Goal: Task Accomplishment & Management: Use online tool/utility

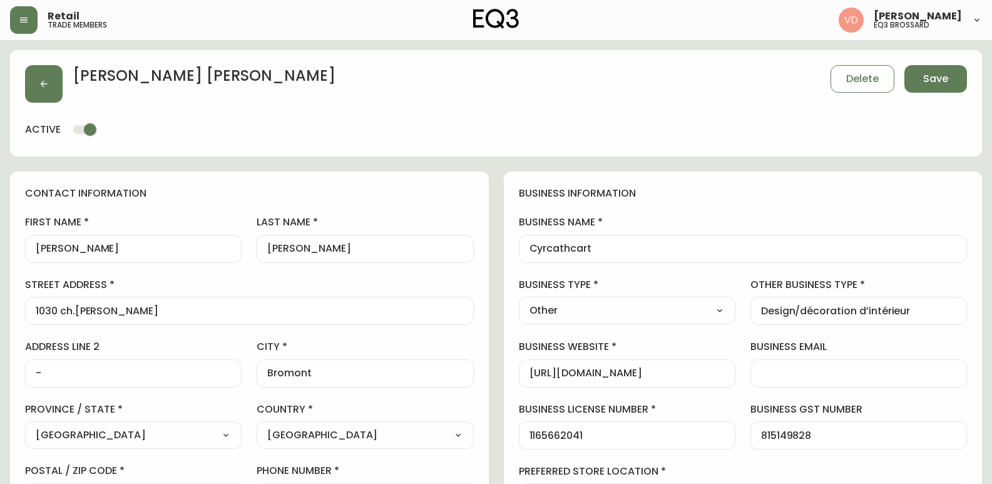
select select "QC"
select select "CA"
select select "CA_FR"
select select "Other"
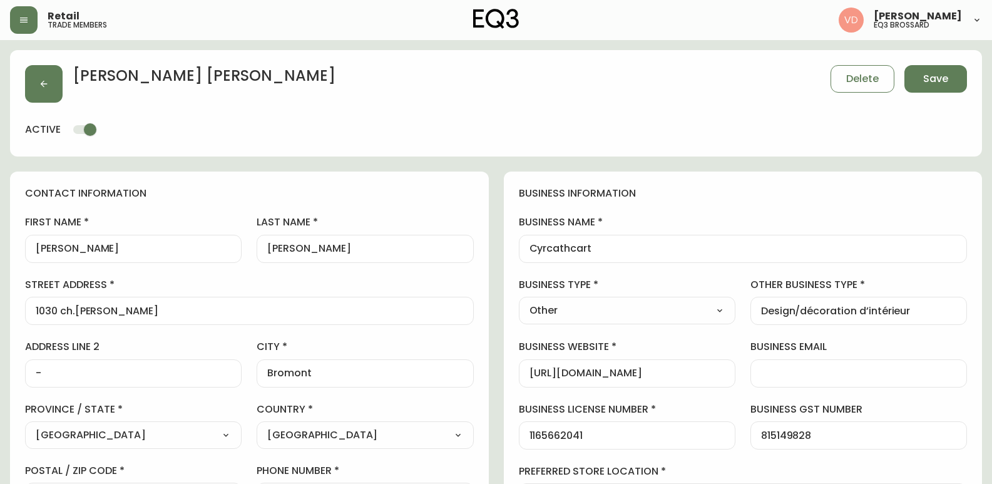
select select "cjw10z96u00fa6gs0941re9ze"
select select "false"
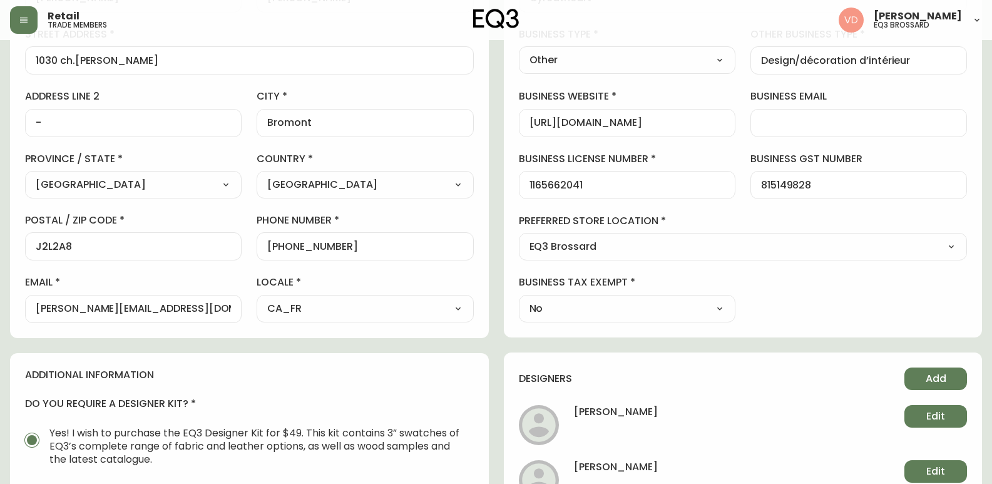
scroll to position [1, 0]
